Goal: Task Accomplishment & Management: Complete application form

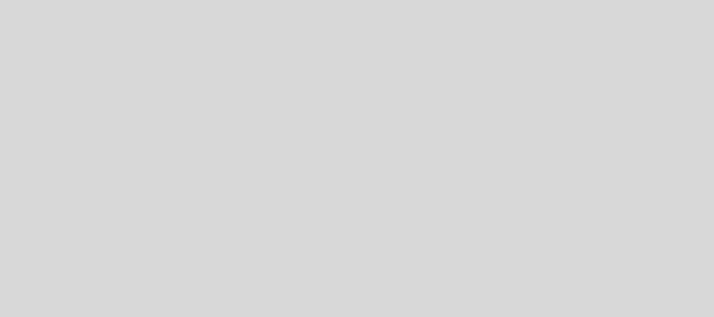
select select "es"
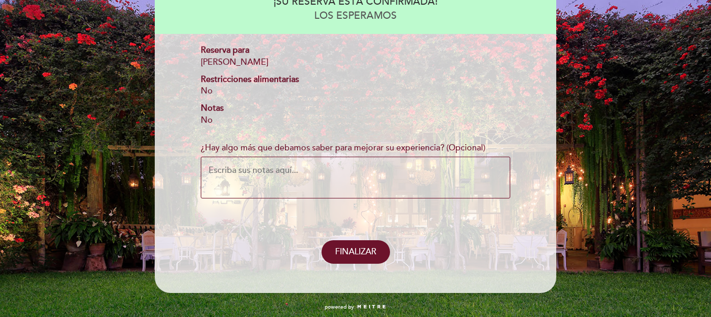
scroll to position [140, 0]
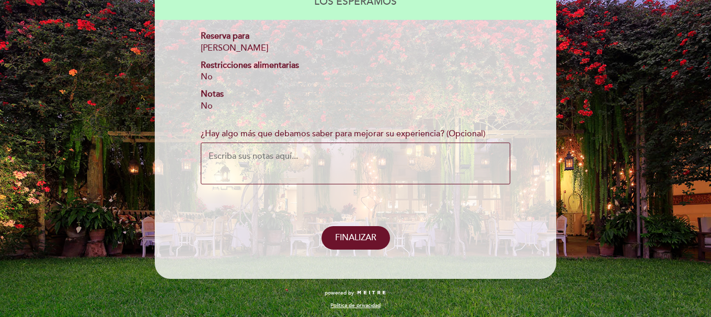
click at [206, 104] on div "No" at bounding box center [355, 106] width 309 height 12
click at [320, 151] on textarea "¿Hay algo más que debamos saber para mejorar su experiencia? (Opcional)" at bounding box center [355, 164] width 309 height 42
type textarea "P"
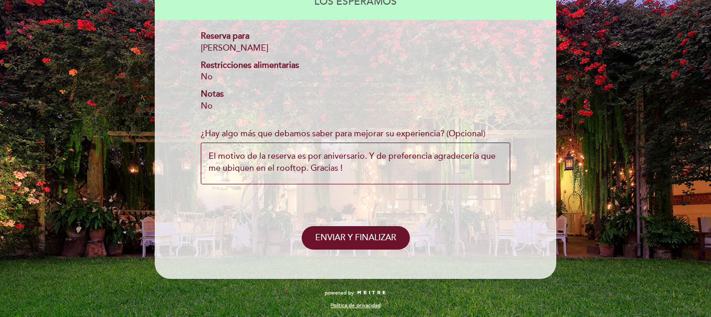
click at [211, 153] on textarea "El motivo de la reserva es por aniversario. Y de preferencia agradecería que me…" at bounding box center [355, 164] width 309 height 42
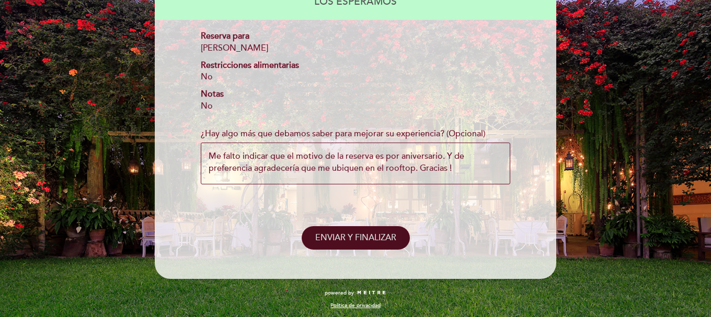
type textarea "Me falto indicar que el motivo de la reserva es por aniversario. Y de preferenc…"
click at [368, 243] on button "ENVIAR Y FINALIZAR" at bounding box center [355, 238] width 108 height 24
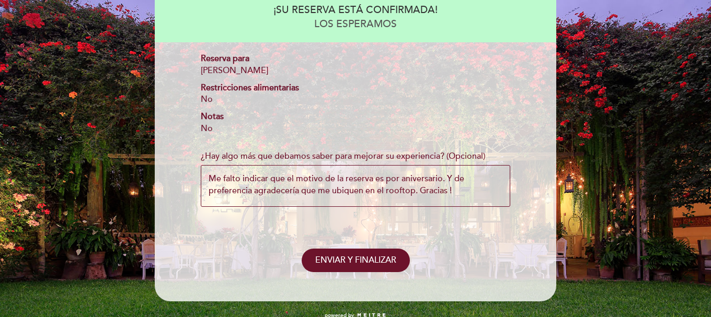
scroll to position [142, 0]
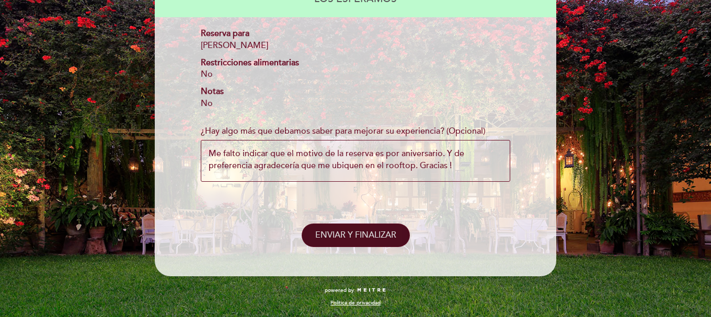
click at [359, 233] on span "ENVIAR Y FINALIZAR" at bounding box center [355, 235] width 81 height 10
click at [337, 242] on button "ENVIAR Y FINALIZAR" at bounding box center [355, 236] width 108 height 24
click at [340, 235] on span "ENVIAR Y FINALIZAR" at bounding box center [355, 235] width 81 height 10
click at [356, 144] on textarea "Me falto indicar que el motivo de la reserva es por aniversario. Y de preferenc…" at bounding box center [355, 161] width 309 height 42
click at [484, 175] on textarea "Me falto indicar que el motivo de la reserva es por aniversario. Y de preferenc…" at bounding box center [355, 161] width 309 height 42
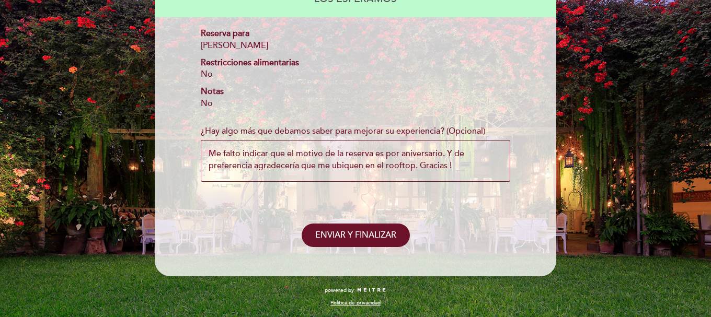
click at [360, 253] on header "EN ES PT PARA 2 6" at bounding box center [355, 73] width 401 height 405
click at [361, 243] on button "ENVIAR Y FINALIZAR" at bounding box center [355, 236] width 108 height 24
drag, startPoint x: 466, startPoint y: 170, endPoint x: 188, endPoint y: 145, distance: 279.0
click at [170, 145] on div "¡SU RESERVA ESTÁ CONFIRMADA! LOS ESPERAMOS Reserva para [PERSON_NAME] Restricci…" at bounding box center [355, 108] width 387 height 280
click at [245, 150] on textarea "Me falto indicar que el motivo de la reserva es por aniversario. Y de preferenc…" at bounding box center [355, 161] width 309 height 42
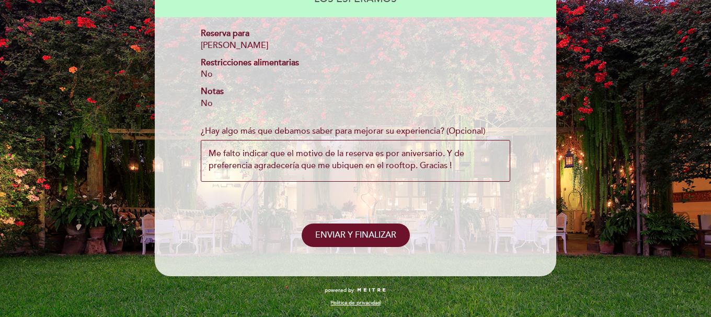
click at [245, 150] on textarea "Me falto indicar que el motivo de la reserva es por aniversario. Y de preferenc…" at bounding box center [355, 161] width 309 height 42
click at [224, 156] on textarea "Me falto indicar que el motivo de la reserva es por aniversario. Y de preferenc…" at bounding box center [355, 161] width 309 height 42
drag, startPoint x: 211, startPoint y: 153, endPoint x: 426, endPoint y: 167, distance: 215.7
click at [412, 166] on textarea "Me falto indicar que el motivo de la reserva es por aniversario. Y de preferenc…" at bounding box center [355, 161] width 309 height 42
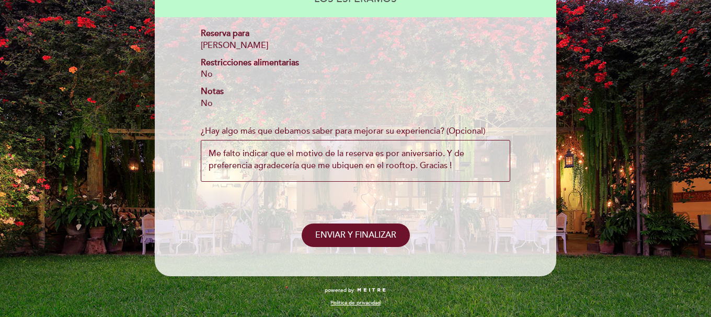
drag, startPoint x: 454, startPoint y: 166, endPoint x: 358, endPoint y: 56, distance: 144.8
click at [270, 166] on textarea "Me falto indicar que el motivo de la reserva es por aniversario. Y de preferenc…" at bounding box center [355, 161] width 309 height 42
click at [278, 157] on textarea "Me falto indicar que el motivo de la reserva es por aniversario. Y de preferenc…" at bounding box center [355, 161] width 309 height 42
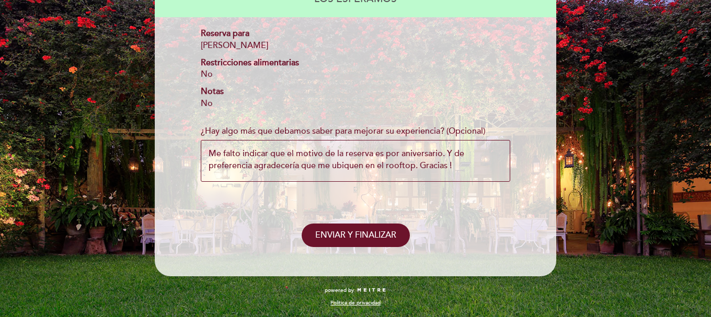
click at [284, 161] on textarea "Me falto indicar que el motivo de la reserva es por aniversario. Y de preferenc…" at bounding box center [355, 161] width 309 height 42
click at [411, 164] on textarea "Me falto indicar que el motivo de la reserva es por aniversario. Y de preferenc…" at bounding box center [355, 161] width 309 height 42
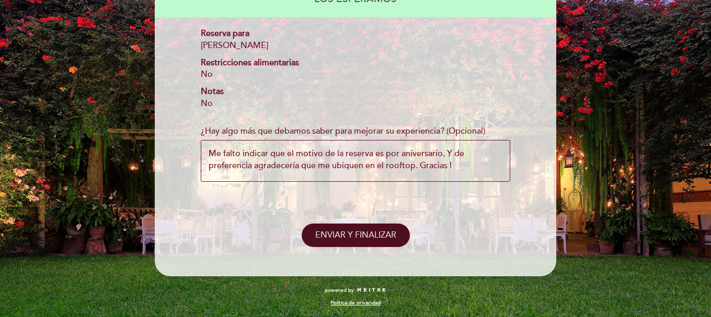
click at [339, 225] on button "ENVIAR Y FINALIZAR" at bounding box center [355, 236] width 108 height 24
click at [343, 238] on span "ENVIAR Y FINALIZAR" at bounding box center [355, 235] width 81 height 10
drag, startPoint x: 211, startPoint y: 154, endPoint x: 467, endPoint y: 165, distance: 255.7
click at [467, 165] on textarea "Me falto indicar que el motivo de la reserva es por aniversario. Y de preferenc…" at bounding box center [355, 161] width 309 height 42
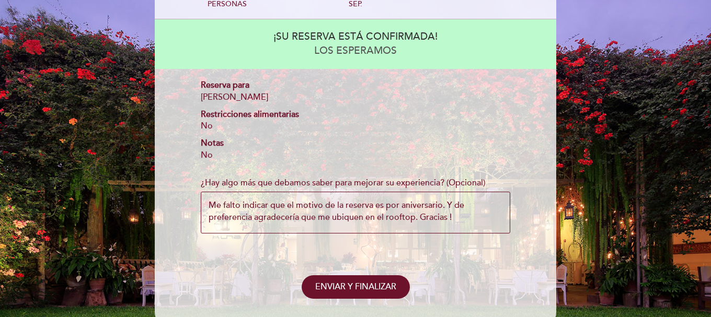
scroll to position [104, 0]
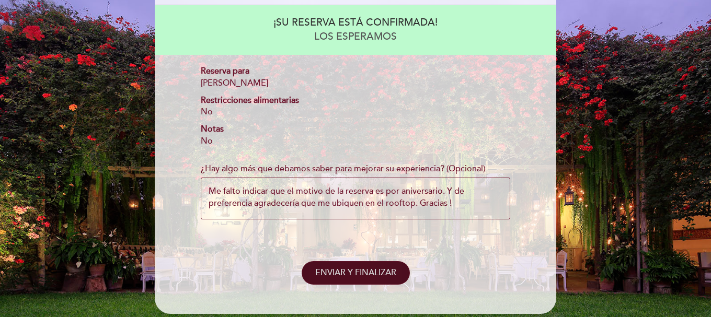
click at [378, 268] on span "ENVIAR Y FINALIZAR" at bounding box center [355, 273] width 81 height 10
drag, startPoint x: 378, startPoint y: 267, endPoint x: 382, endPoint y: 263, distance: 5.9
click at [379, 268] on span "ENVIAR Y FINALIZAR" at bounding box center [355, 273] width 81 height 10
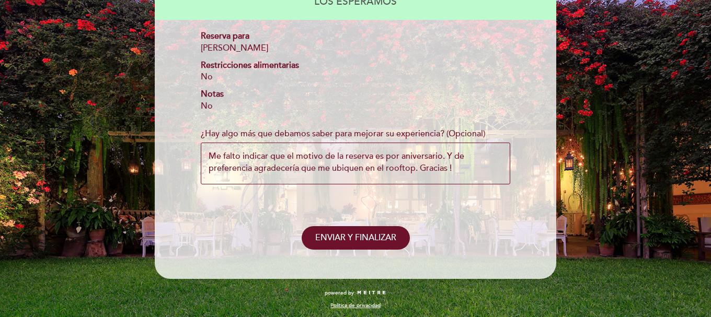
scroll to position [142, 0]
